Goal: Information Seeking & Learning: Learn about a topic

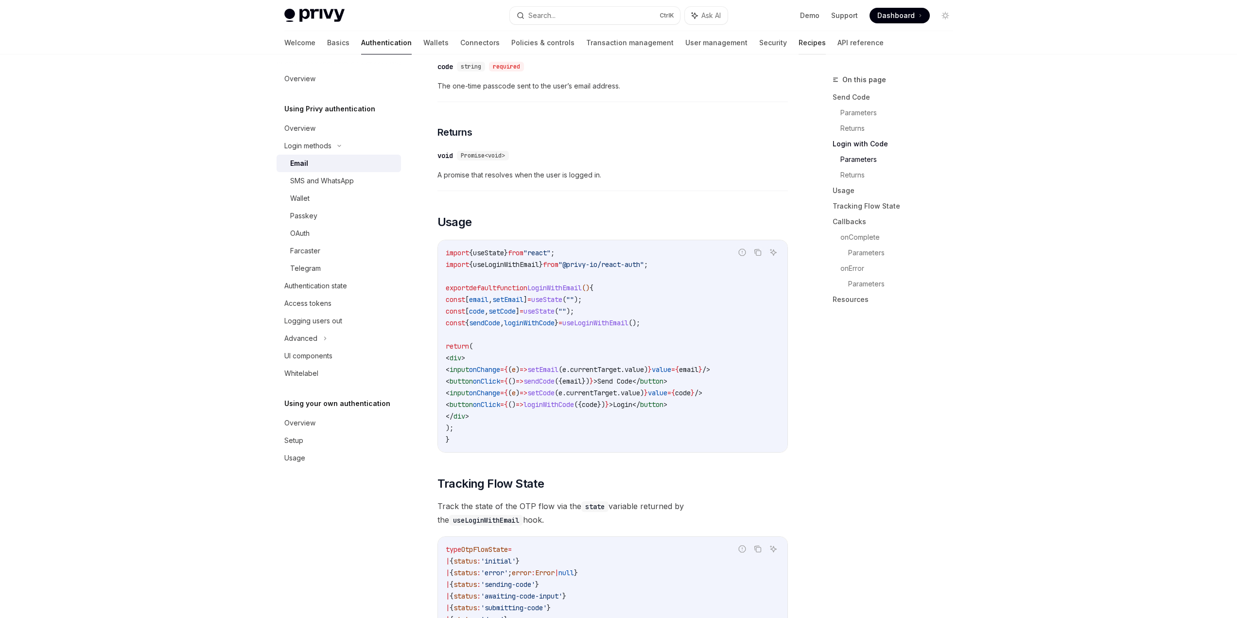
scroll to position [681, 0]
click at [799, 46] on link "Recipes" at bounding box center [812, 42] width 27 height 23
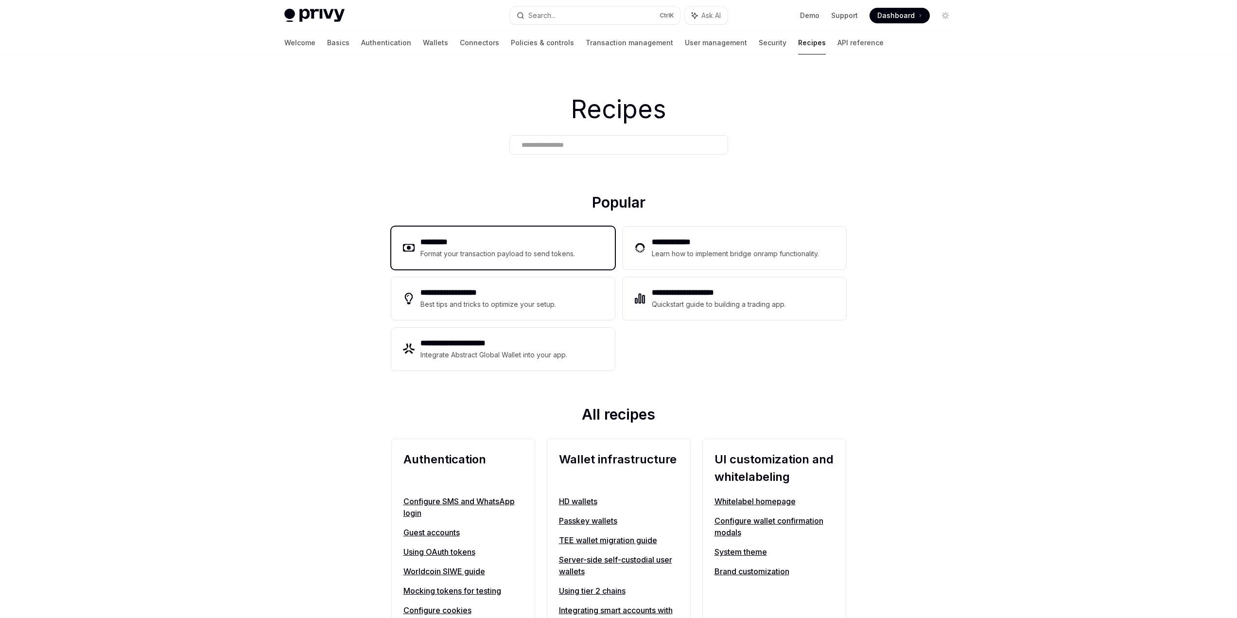
scroll to position [97, 0]
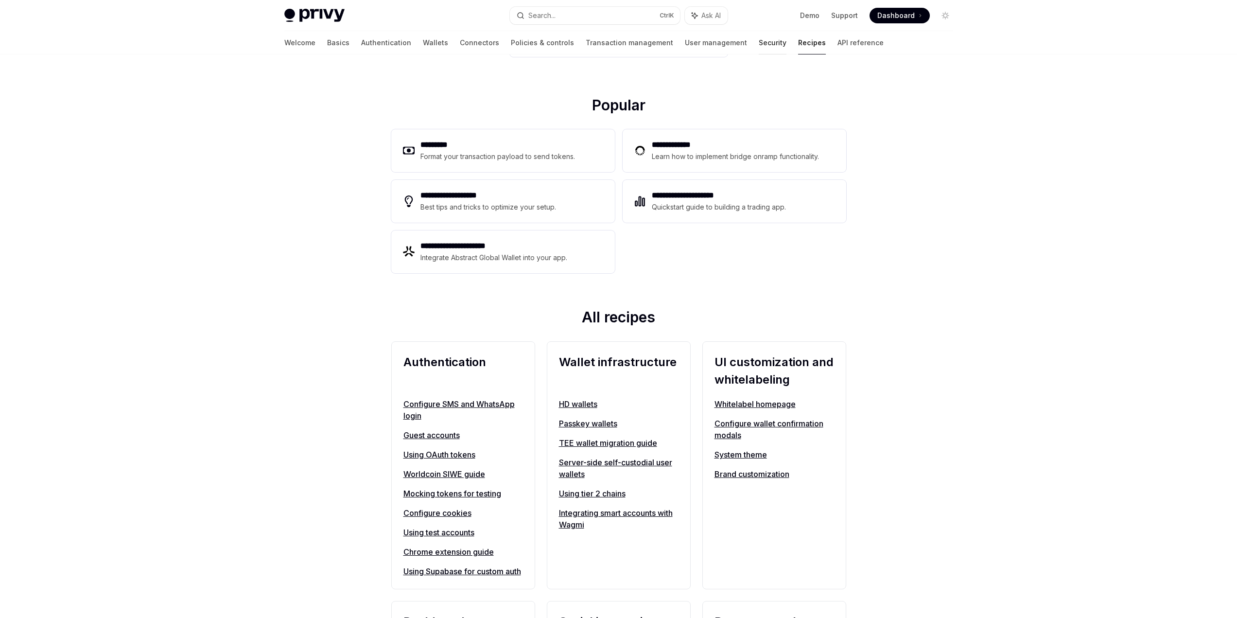
drag, startPoint x: 702, startPoint y: 49, endPoint x: 711, endPoint y: 48, distance: 8.3
click at [759, 47] on link "Security" at bounding box center [773, 42] width 28 height 23
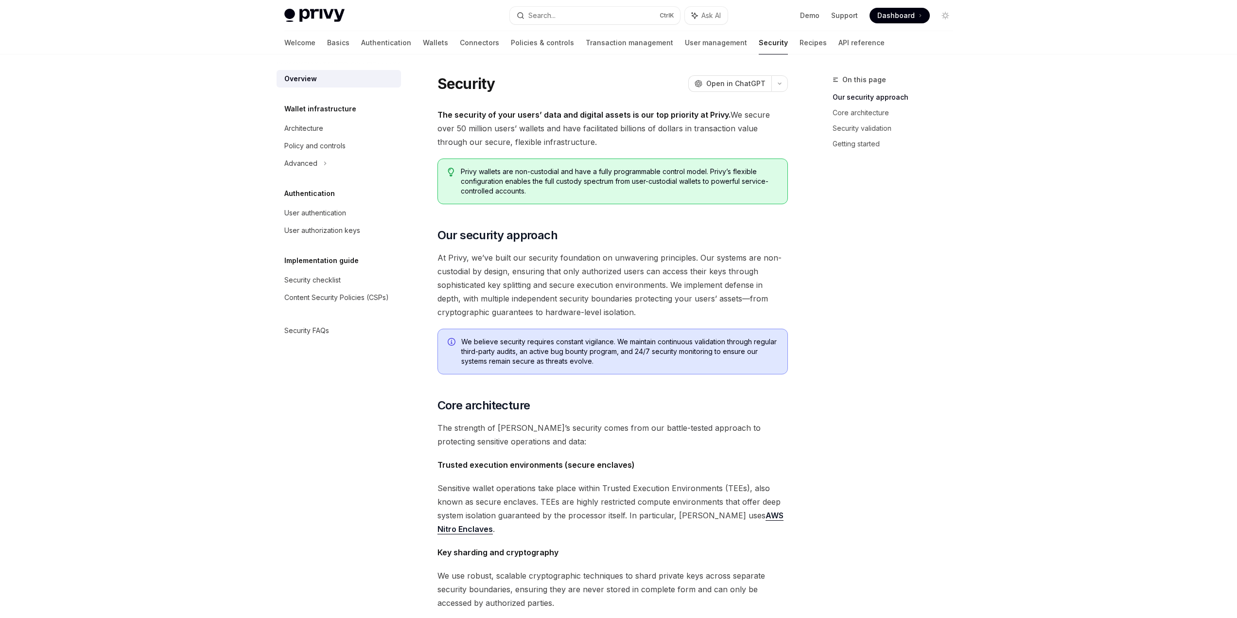
click at [685, 40] on link "User management" at bounding box center [716, 42] width 62 height 23
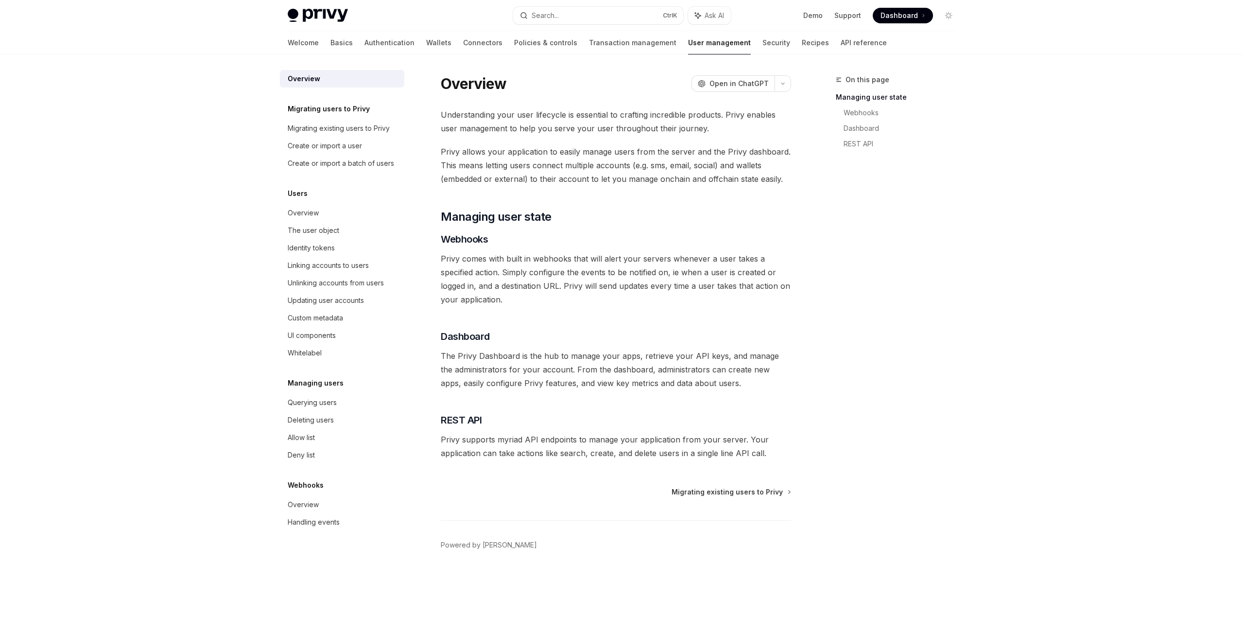
drag, startPoint x: 468, startPoint y: 441, endPoint x: 569, endPoint y: 442, distance: 100.6
click at [569, 442] on span "Privy supports myriad API endpoints to manage your application from your server…" at bounding box center [616, 446] width 350 height 27
drag, startPoint x: 505, startPoint y: 456, endPoint x: 583, endPoint y: 454, distance: 78.3
click at [583, 454] on span "Privy supports myriad API endpoints to manage your application from your server…" at bounding box center [616, 446] width 350 height 27
drag, startPoint x: 490, startPoint y: 440, endPoint x: 614, endPoint y: 443, distance: 124.0
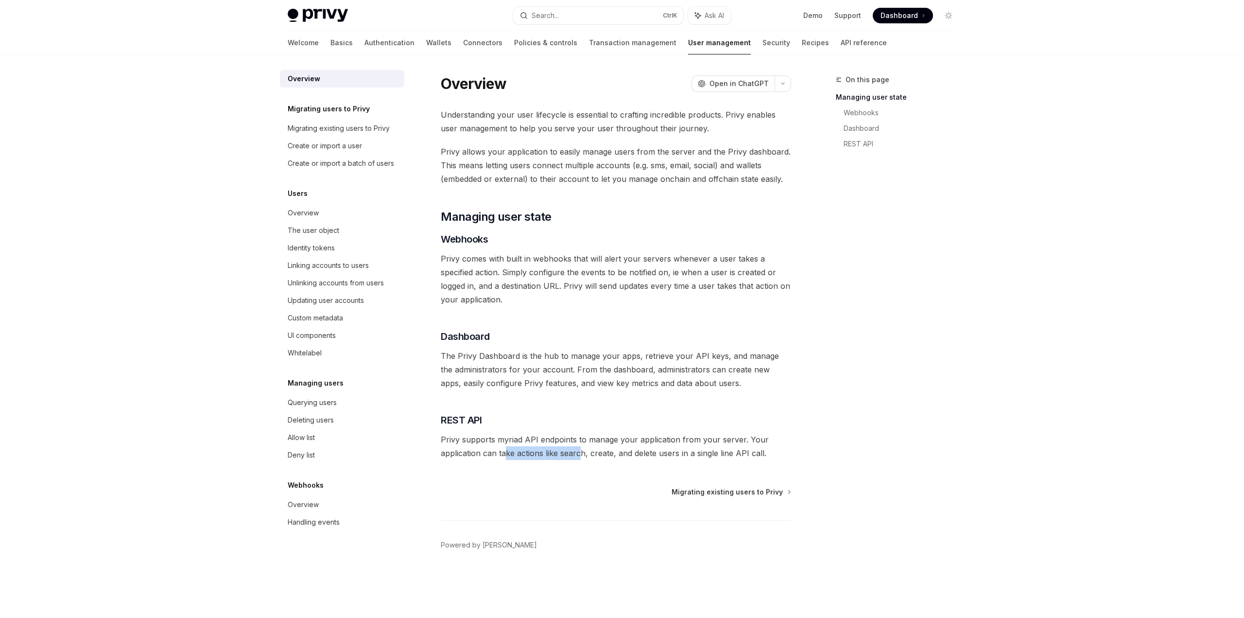
click at [614, 443] on span "Privy supports myriad API endpoints to manage your application from your server…" at bounding box center [616, 446] width 350 height 27
drag, startPoint x: 542, startPoint y: 452, endPoint x: 664, endPoint y: 454, distance: 121.6
click at [664, 454] on span "Privy supports myriad API endpoints to manage your application from your server…" at bounding box center [616, 446] width 350 height 27
click at [339, 130] on div "Migrating existing users to Privy" at bounding box center [339, 128] width 102 height 12
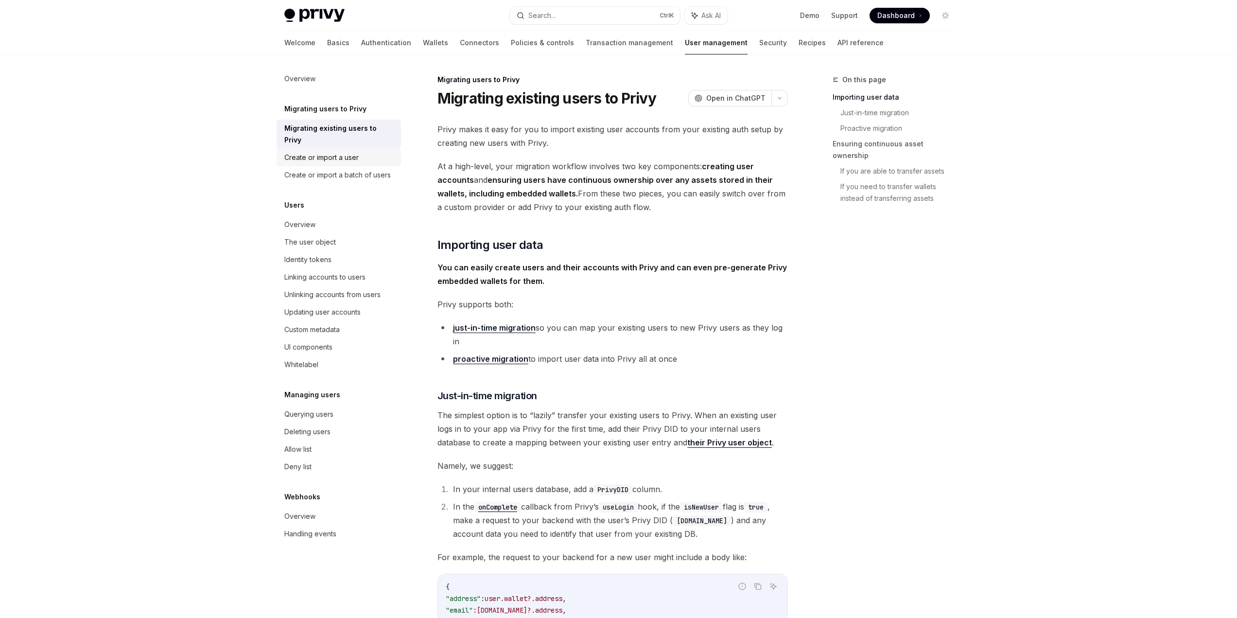
click at [329, 152] on div "Create or import a user" at bounding box center [321, 158] width 74 height 12
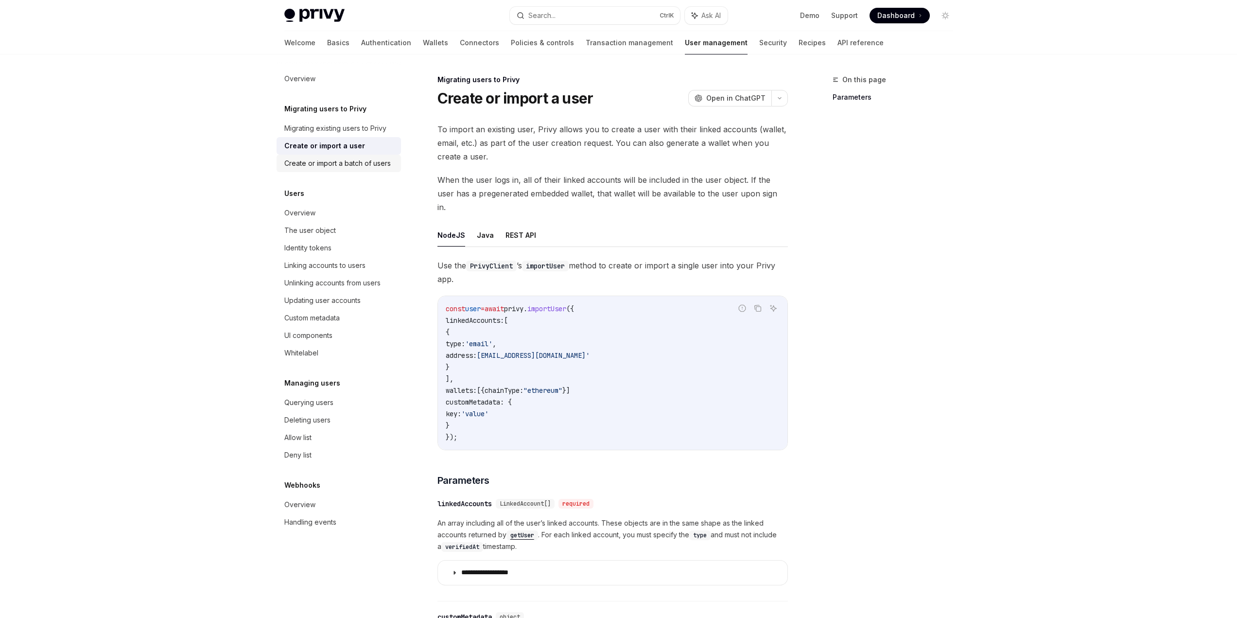
click at [334, 161] on div "Create or import a batch of users" at bounding box center [337, 163] width 106 height 12
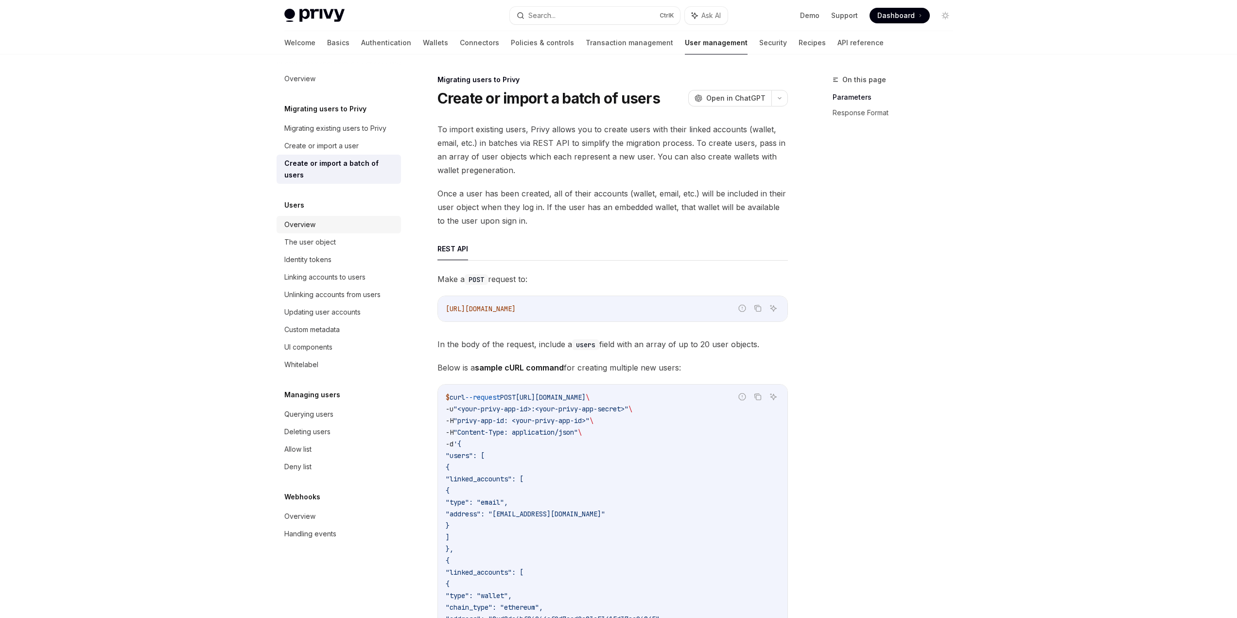
click at [300, 219] on div "Overview" at bounding box center [299, 225] width 31 height 12
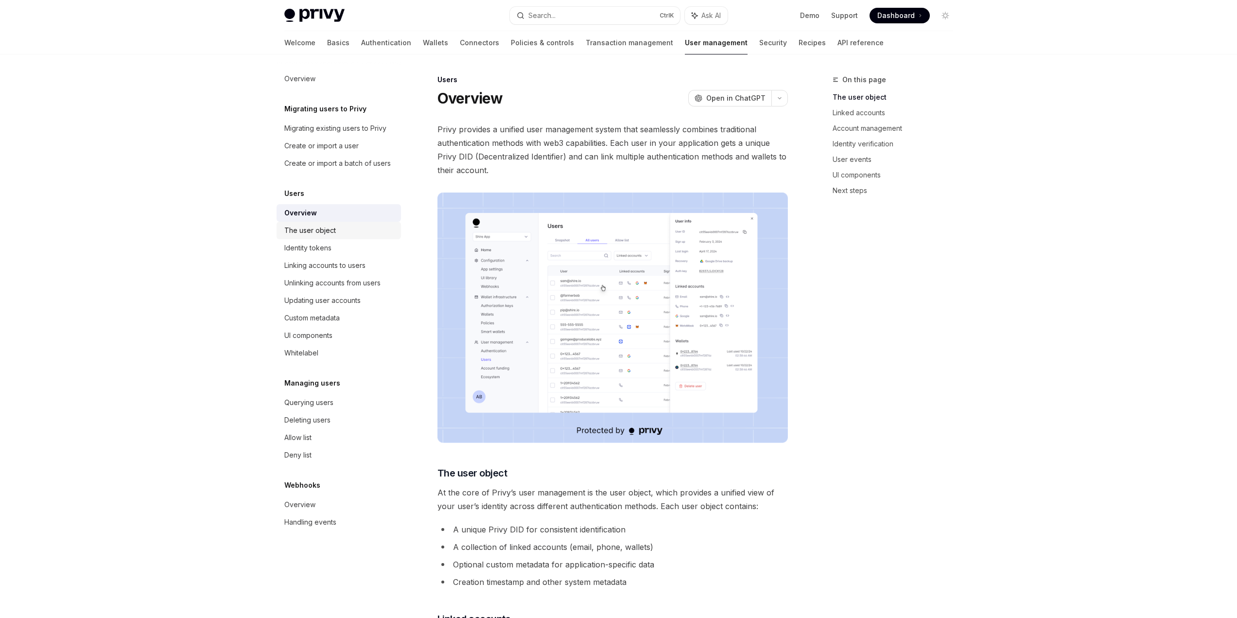
click at [323, 236] on link "The user object" at bounding box center [339, 230] width 124 height 17
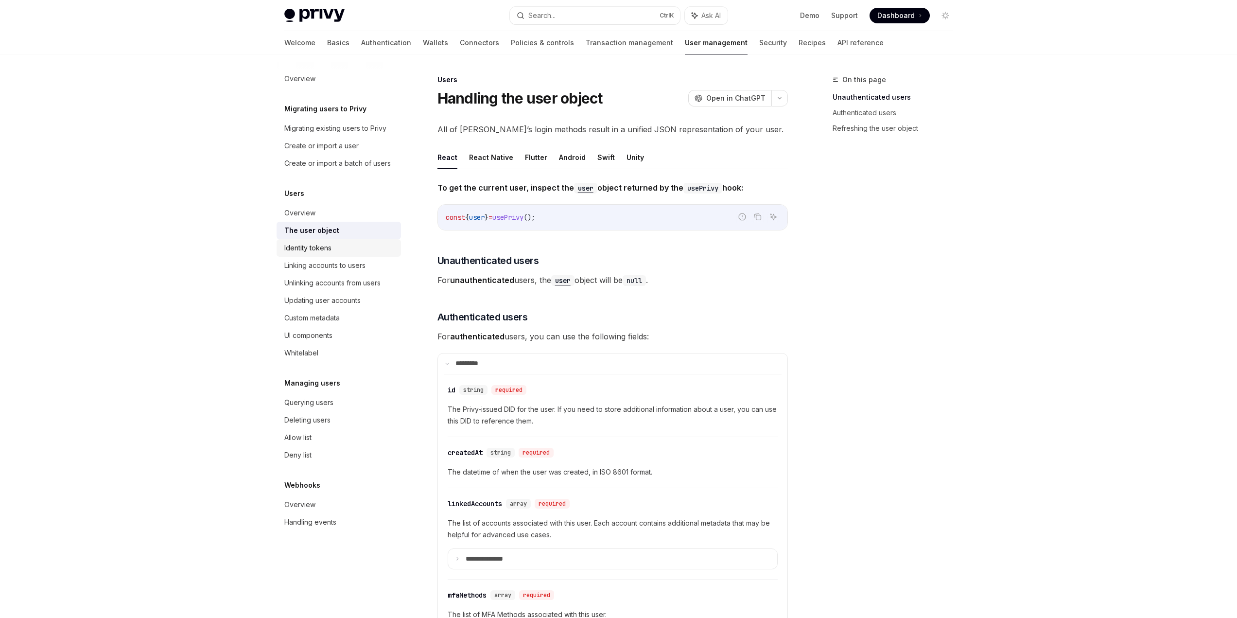
click at [323, 250] on div "Identity tokens" at bounding box center [307, 248] width 47 height 12
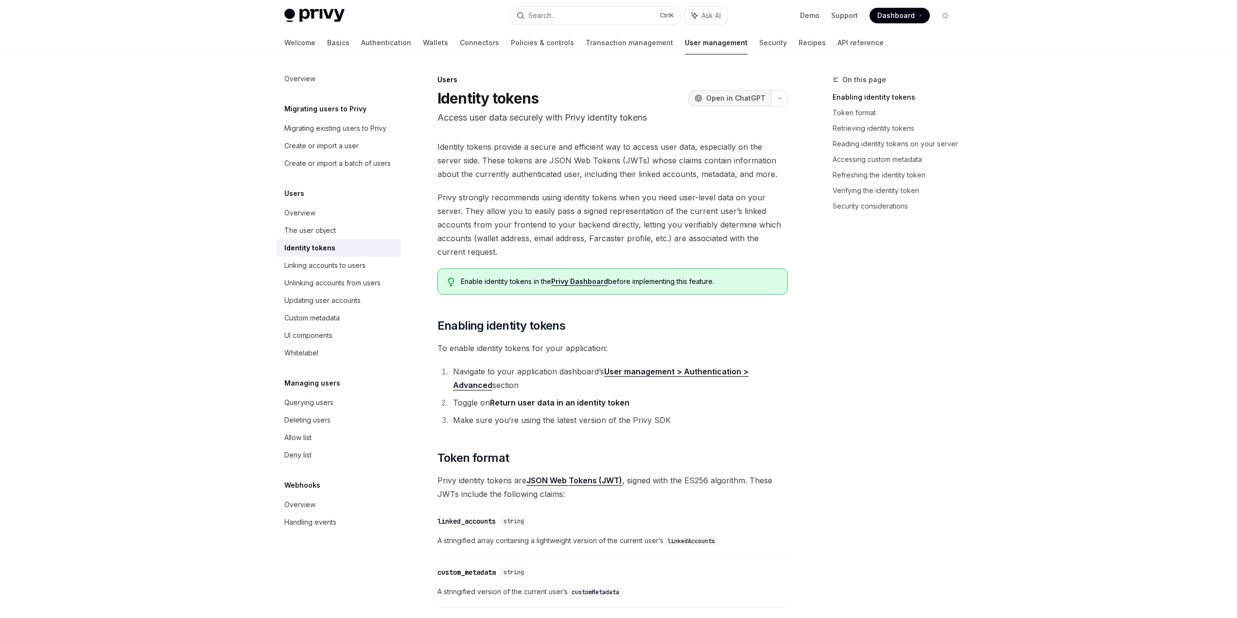
click at [731, 97] on span "Open in ChatGPT" at bounding box center [735, 98] width 59 height 10
click at [327, 43] on link "Basics" at bounding box center [338, 42] width 22 height 23
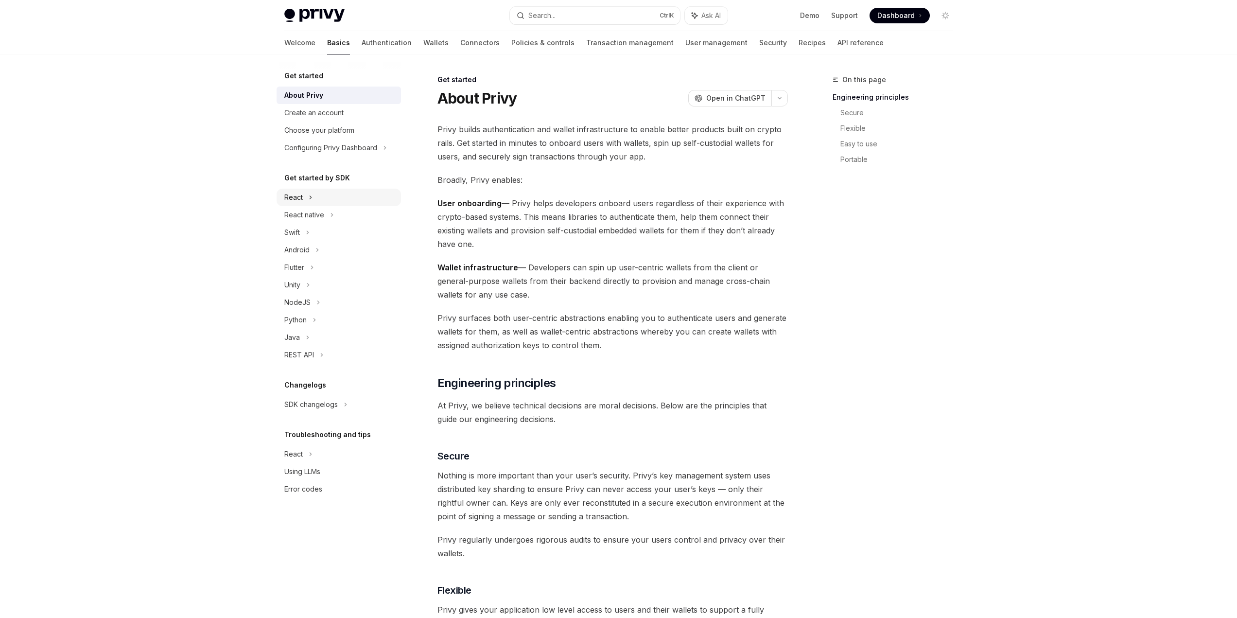
click at [296, 193] on div "React" at bounding box center [293, 198] width 18 height 12
type textarea "*"
